Goal: Find specific page/section: Find specific page/section

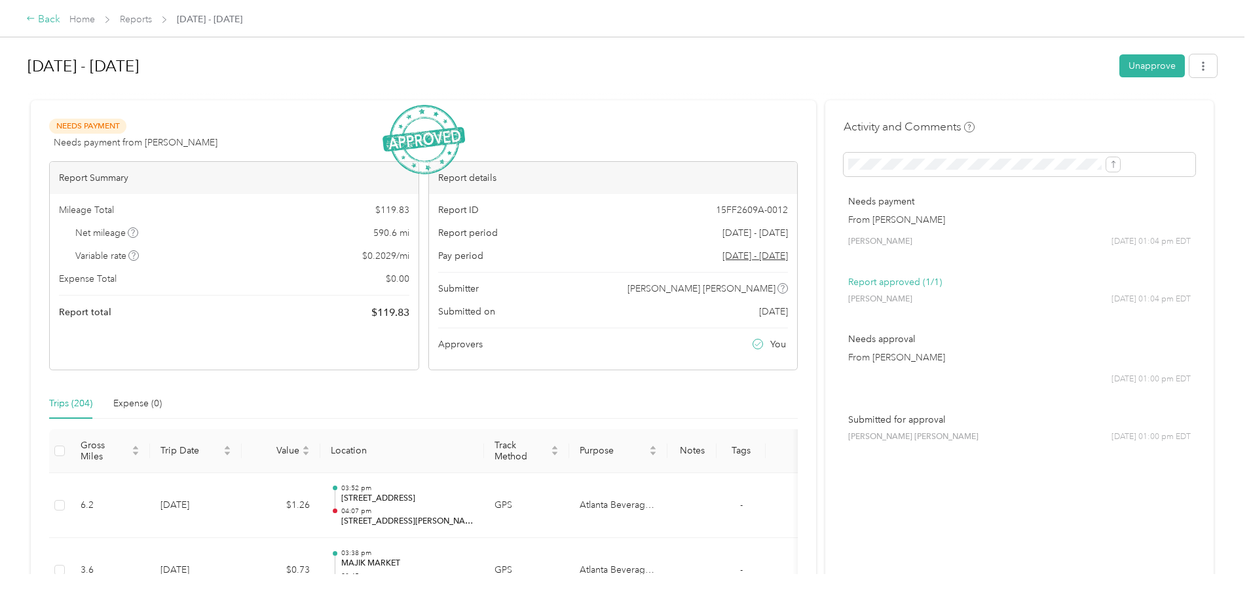
click at [60, 20] on div "Back" at bounding box center [43, 20] width 34 height 16
